Goal: Communication & Community: Answer question/provide support

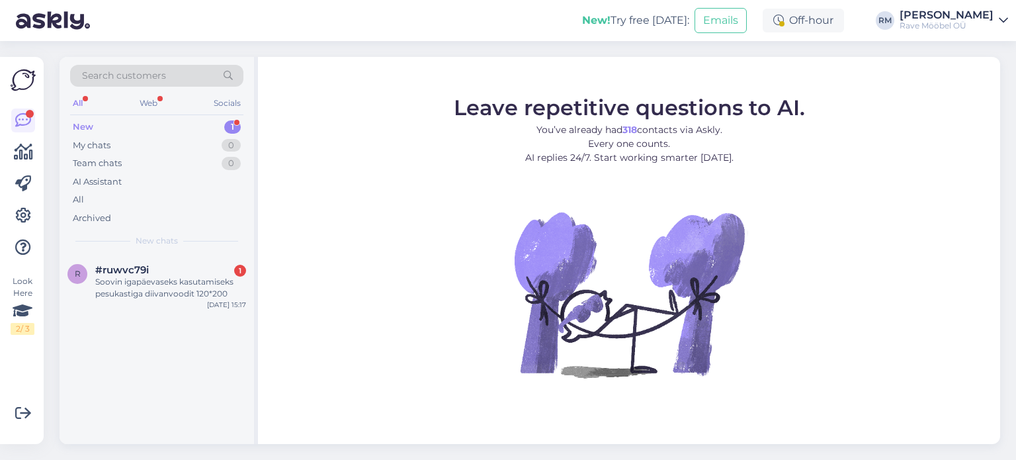
click at [90, 128] on div "New" at bounding box center [83, 126] width 20 height 13
click at [119, 271] on span "#ruwvc79i" at bounding box center [122, 270] width 54 height 12
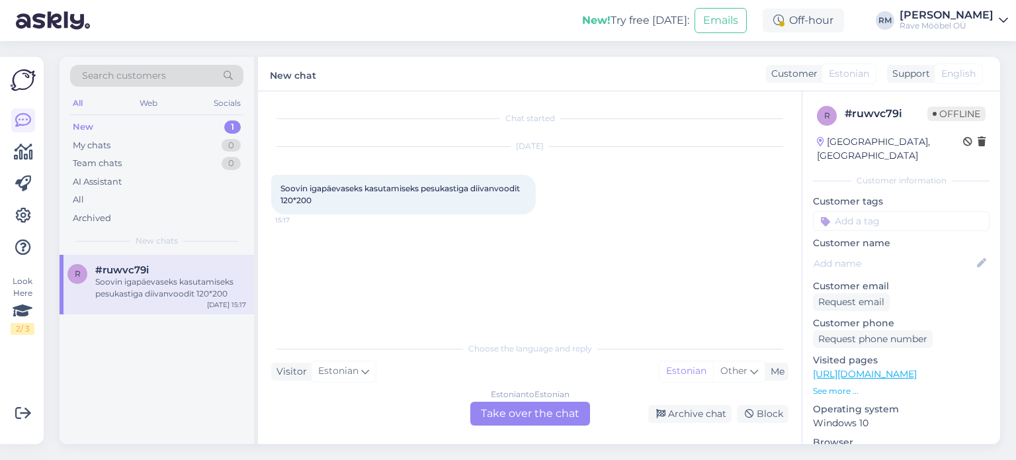
click at [494, 413] on div "Estonian to Estonian Take over the chat" at bounding box center [530, 413] width 120 height 24
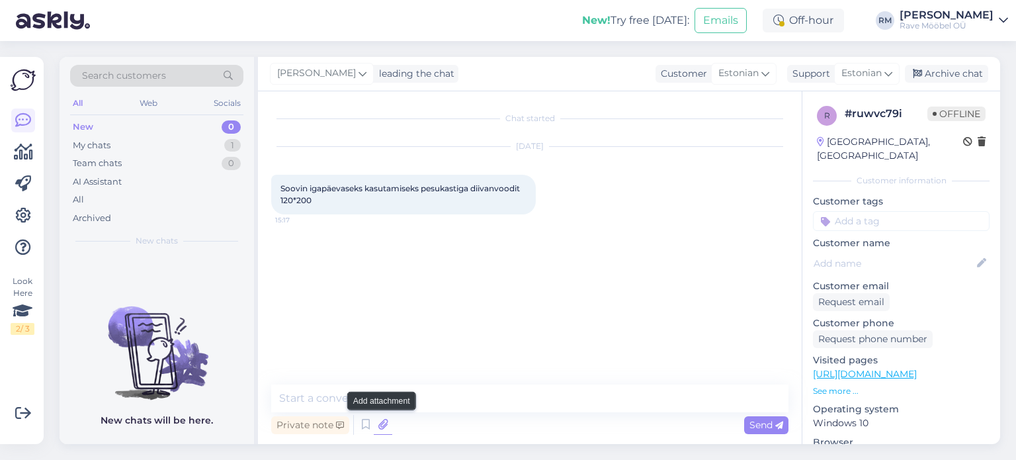
click at [382, 423] on icon at bounding box center [383, 425] width 19 height 20
click at [387, 396] on textarea at bounding box center [529, 398] width 517 height 28
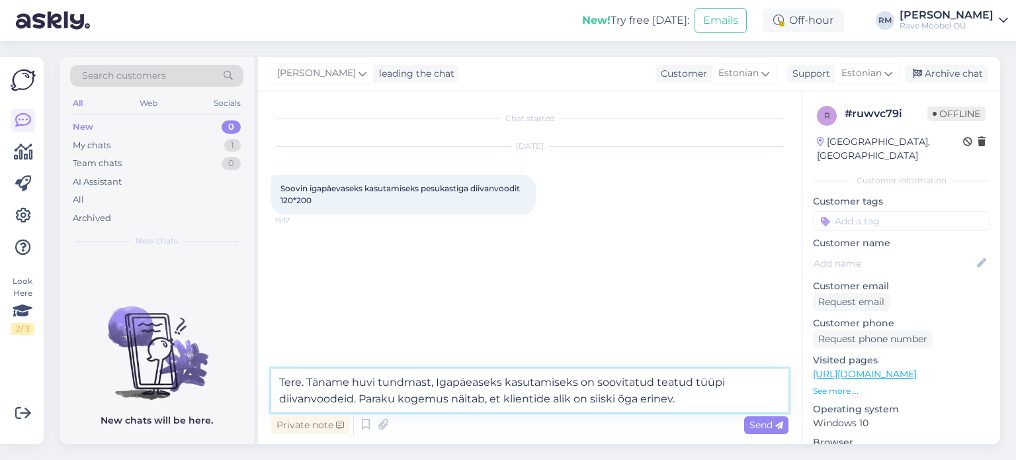
click at [553, 398] on textarea "Tere. Täname huvi tundmast, Igapäeaseks kasutamiseks on soovitatud teatud tüüpi…" at bounding box center [529, 390] width 517 height 44
click at [628, 397] on textarea "Tere. Täname huvi tundmast, Igapäeaseks kasutamiseks on soovitatud teatud tüüpi…" at bounding box center [529, 390] width 517 height 44
click at [622, 396] on textarea "Tere. Täname huvi tundmast, Igapäeaseks kasutamiseks on soovitatud teatud tüüpi…" at bounding box center [529, 390] width 517 height 44
click at [624, 395] on textarea "Tere. Täname huvi tundmast, Igapäeaseks kasutamiseks on soovitatud teatud tüüpi…" at bounding box center [529, 390] width 517 height 44
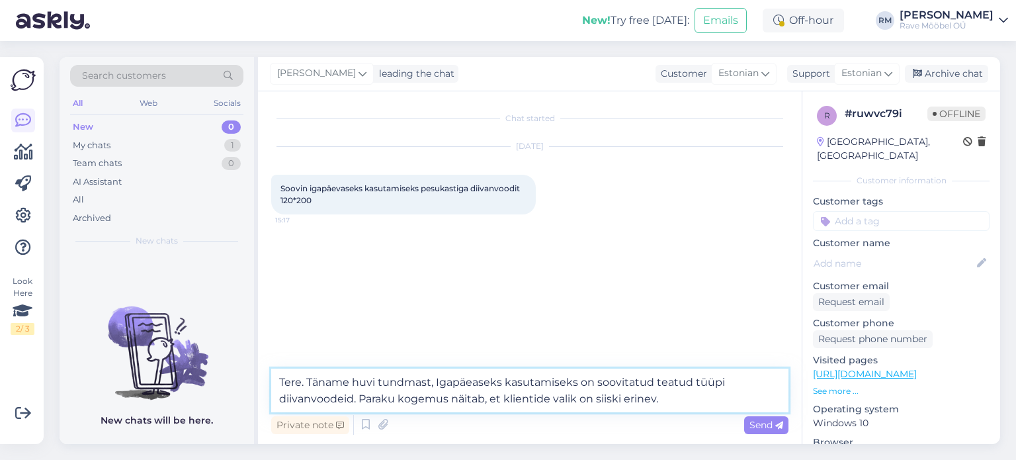
click at [624, 395] on textarea "Tere. Täname huvi tundmast, Igapäeaseks kasutamiseks on soovitatud teatud tüüpi…" at bounding box center [529, 390] width 517 height 44
click at [622, 400] on textarea "Tere. Täname huvi tundmast, Igapäeaseks kasutamiseks on soovitatud teatud tüüpi…" at bounding box center [529, 390] width 517 height 44
click at [690, 399] on textarea "Tere. Täname huvi tundmast, Igapäeaseks kasutamiseks on soovitatud teatud tüüpi…" at bounding box center [529, 390] width 517 height 44
click at [696, 399] on textarea "Tere. Täname huvi tundmast, Igapäeaseks kasutamiseks on soovitatud teatud tüüpi…" at bounding box center [529, 390] width 517 height 44
click at [715, 396] on textarea "Tere. Täname huvi tundmast, Igapäeaseks kasutamiseks on soovitatud teatud tüüpi…" at bounding box center [529, 390] width 517 height 44
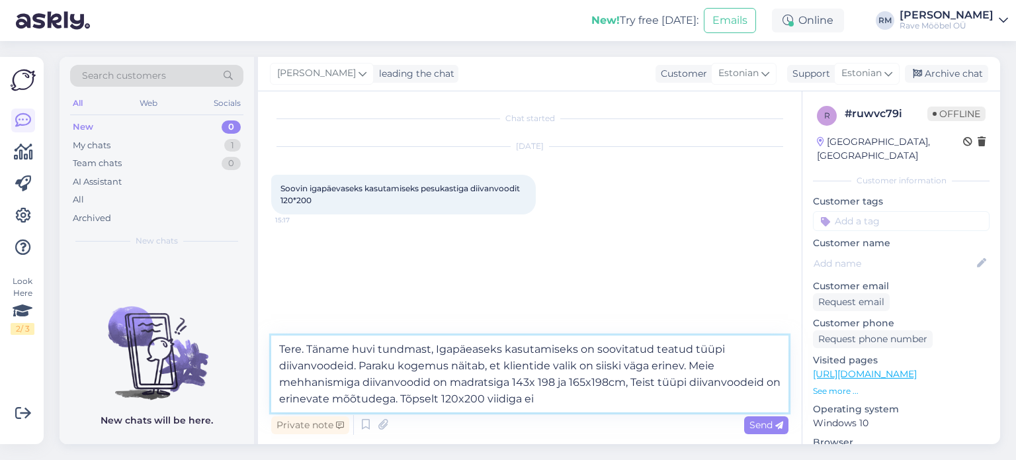
click at [497, 391] on textarea "Tere. Täname huvi tundmast, Igapäeaseks kasutamiseks on soovitatud teatud tüüpi…" at bounding box center [529, 373] width 517 height 77
click at [540, 399] on textarea "Tere. Täname huvi tundmast, Igapäeaseks kasutamiseks on soovitatud teatud tüüpi…" at bounding box center [529, 373] width 517 height 77
type textarea "Tere. Täname huvi tundmast, Igapäeaseks kasutamiseks on soovitatud teatud tüüpi…"
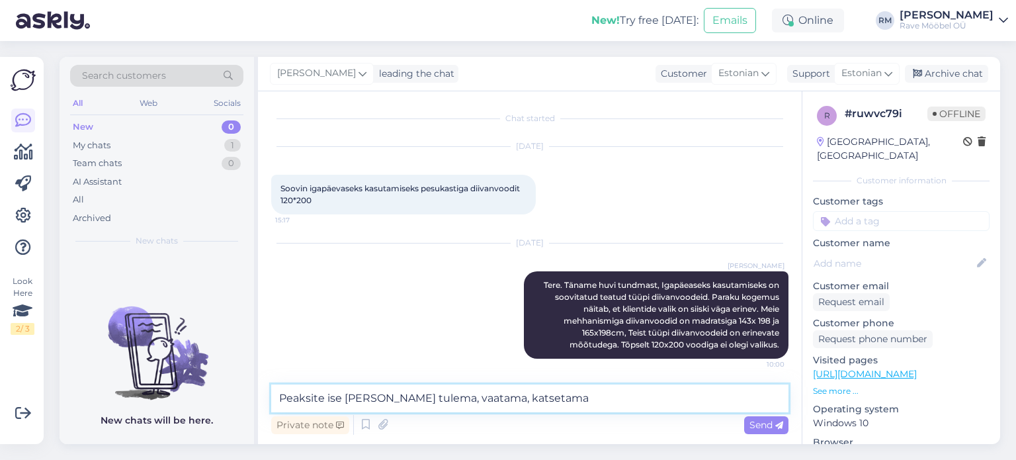
click at [419, 398] on textarea "Peaksite ise [PERSON_NAME] tulema, vaatama, katsetama" at bounding box center [529, 398] width 517 height 28
click at [561, 399] on textarea "Peaksite ise [PERSON_NAME] tulema meie esinduskauplusse Jõrvele võt [GEOGRAPHIC…" at bounding box center [529, 398] width 517 height 28
drag, startPoint x: 604, startPoint y: 397, endPoint x: 592, endPoint y: 392, distance: 13.6
click at [603, 397] on textarea "Peaksite ise [PERSON_NAME] tulema meie esinduskauplusse Järvele võt [GEOGRAPHIC…" at bounding box center [529, 398] width 517 height 28
click at [766, 403] on textarea "Peaksite ise [PERSON_NAME] tulema meie esinduskauplusse Järvele või [GEOGRAPHIC…" at bounding box center [529, 398] width 517 height 28
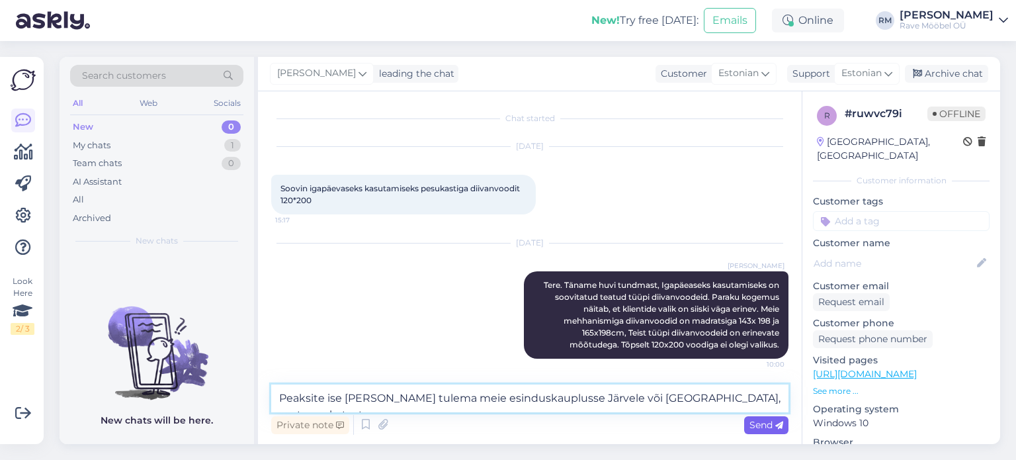
type textarea "Peaksite ise [PERSON_NAME] tulema meie esinduskauplusse Järvele või [GEOGRAPHIC…"
click at [749, 421] on span "Send" at bounding box center [766, 425] width 34 height 12
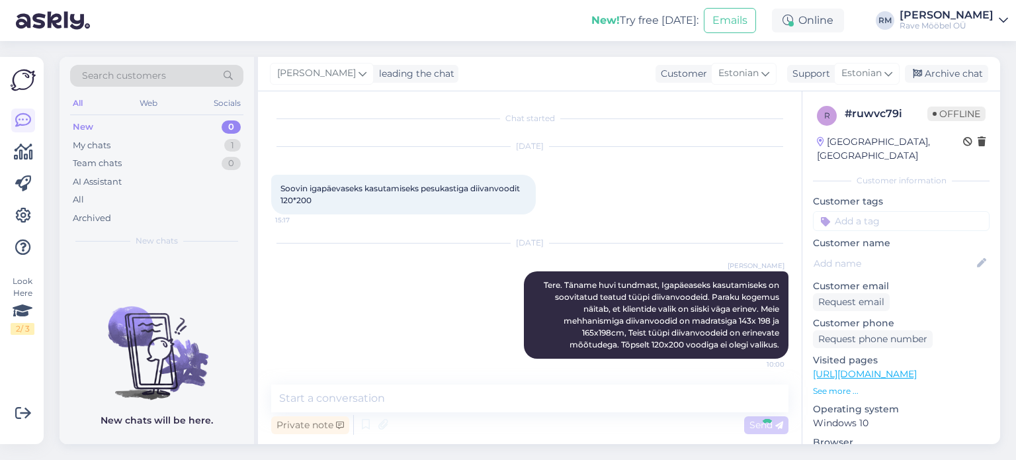
scroll to position [69, 0]
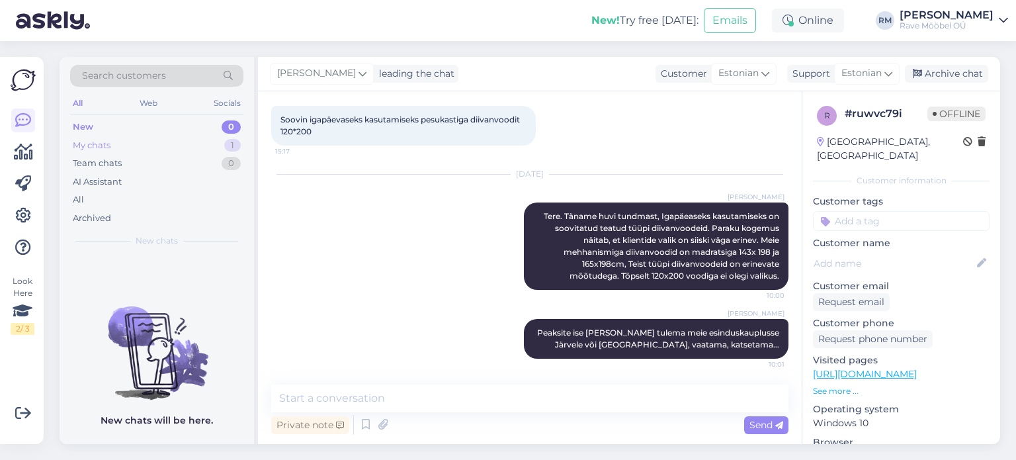
click at [87, 149] on div "My chats" at bounding box center [92, 145] width 38 height 13
